Goal: Navigation & Orientation: Find specific page/section

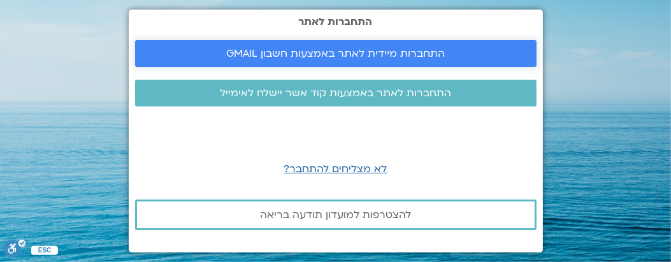
click at [255, 55] on span "התחברות מיידית לאתר באמצעות חשבון GMAIL" at bounding box center [335, 53] width 218 height 11
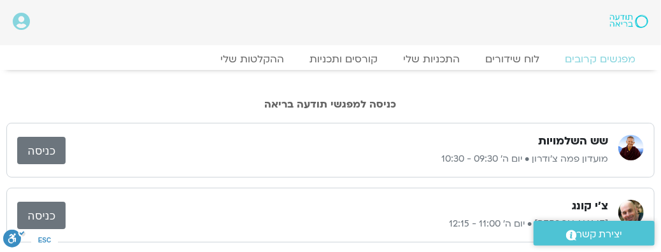
click at [28, 146] on link "כניסה" at bounding box center [41, 150] width 48 height 27
